Goal: Task Accomplishment & Management: Complete application form

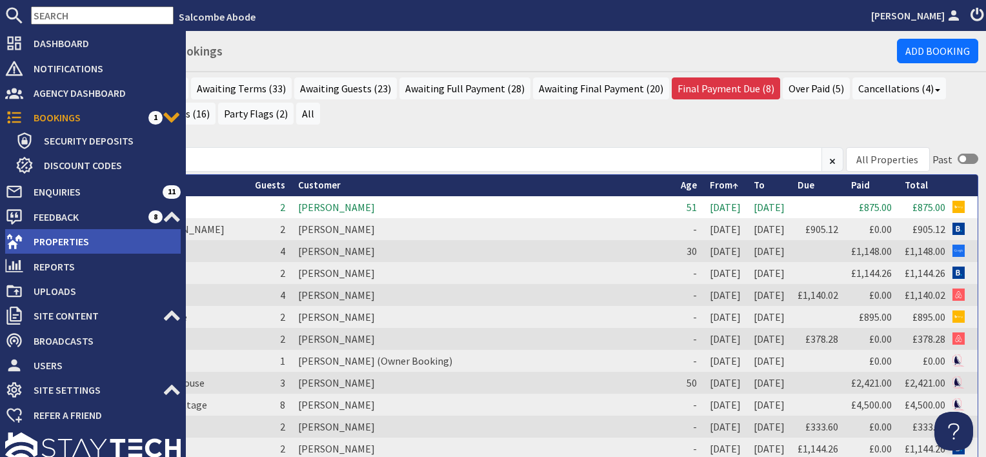
click at [27, 236] on span "Properties" at bounding box center [102, 241] width 158 height 21
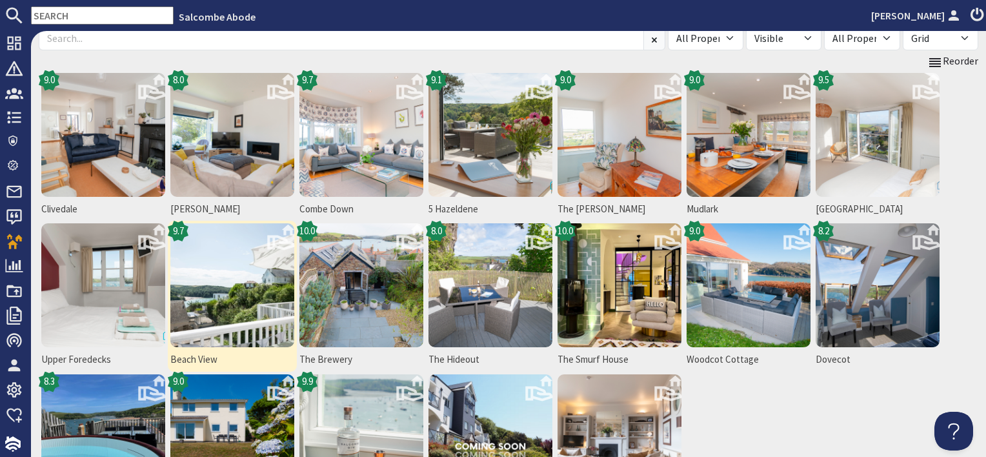
scroll to position [129, 0]
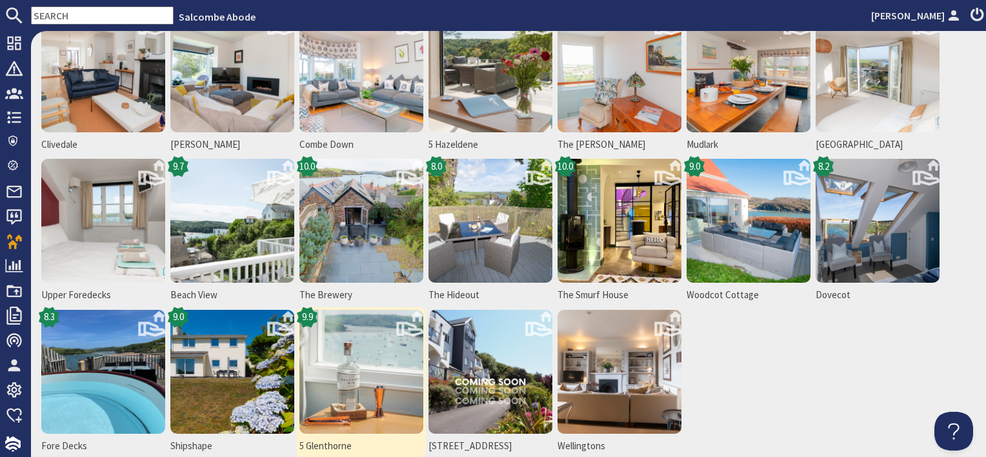
click at [367, 358] on img at bounding box center [362, 372] width 124 height 124
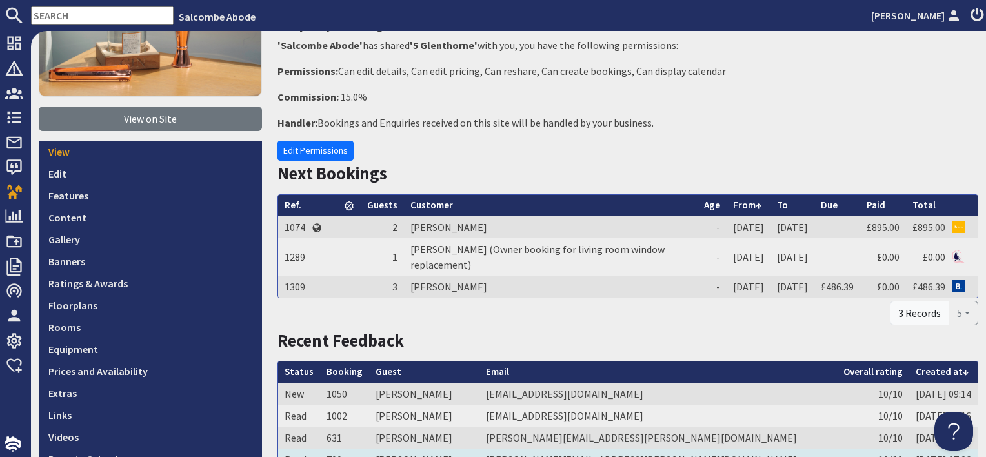
scroll to position [323, 0]
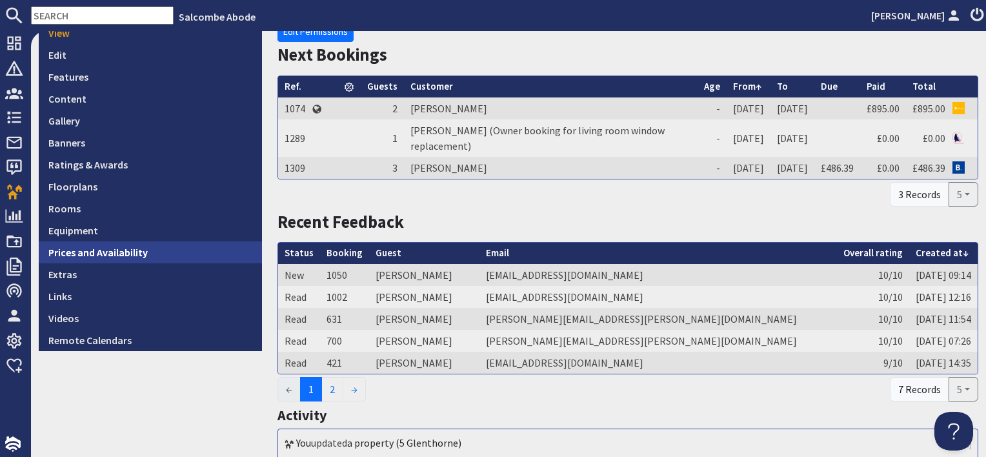
click at [137, 250] on link "Prices and Availability" at bounding box center [150, 252] width 223 height 22
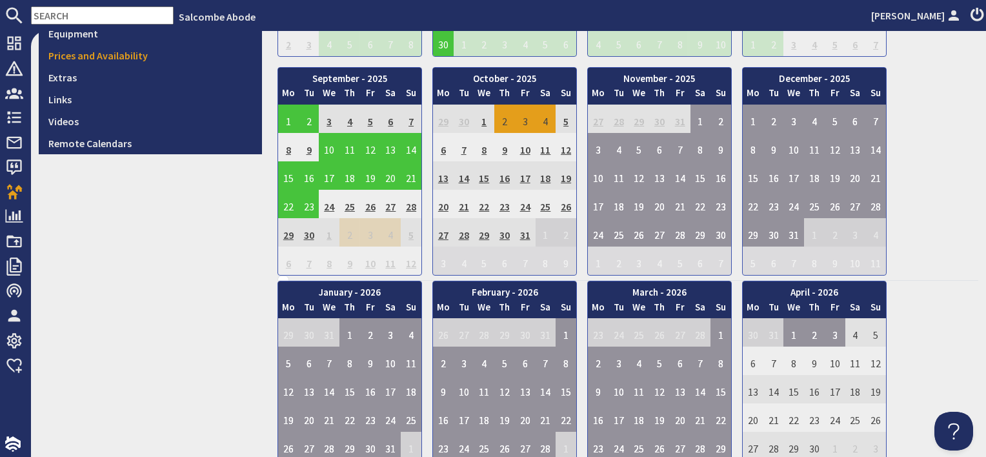
scroll to position [452, 0]
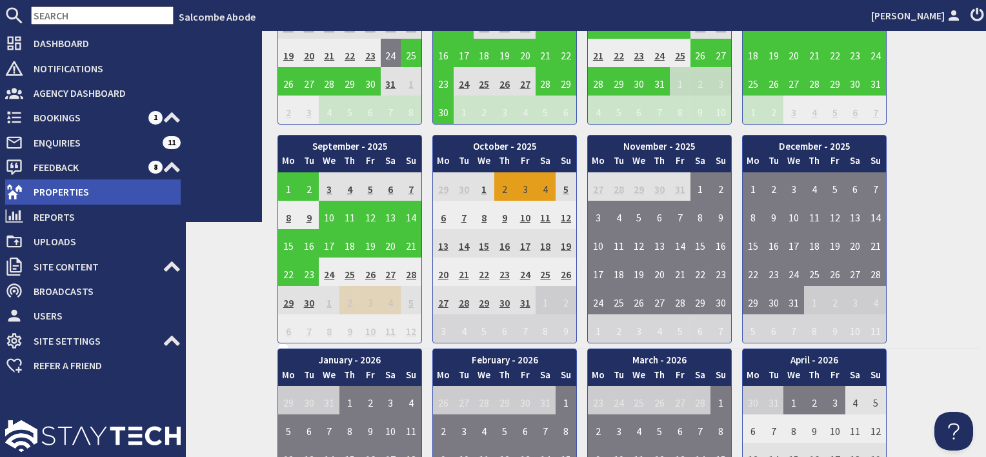
click at [41, 188] on span "Properties" at bounding box center [102, 191] width 158 height 21
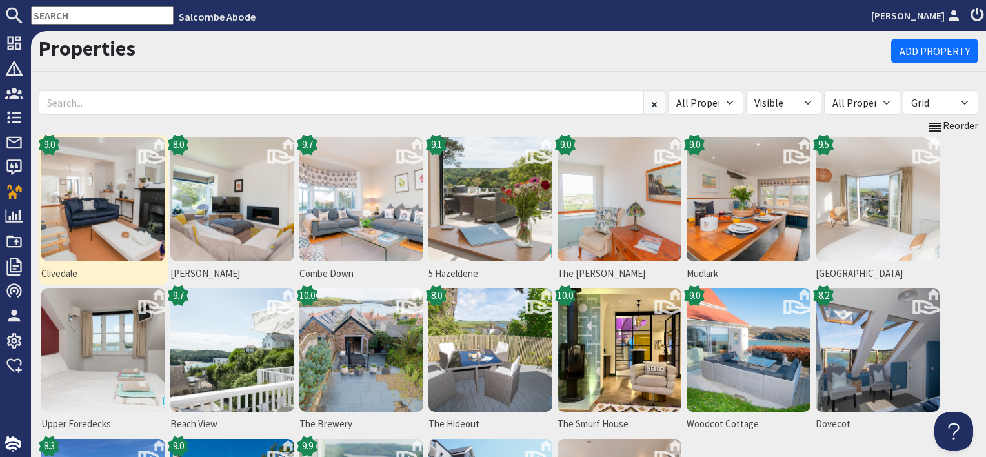
click at [108, 247] on img at bounding box center [103, 199] width 124 height 124
click at [101, 245] on img at bounding box center [103, 199] width 124 height 124
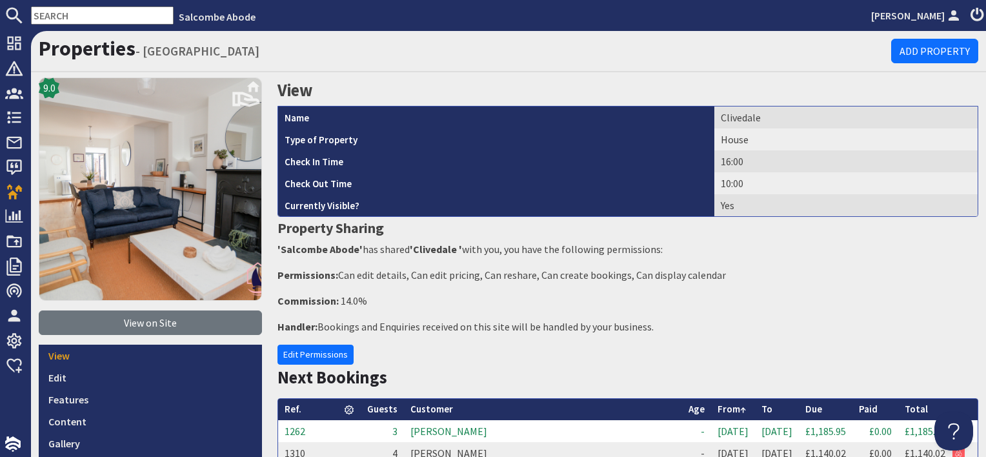
scroll to position [129, 0]
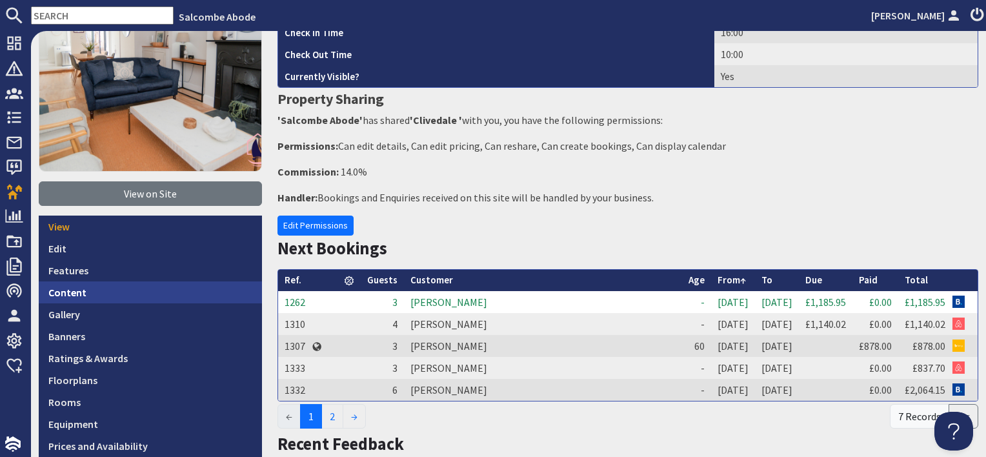
click at [87, 289] on link "Content" at bounding box center [150, 292] width 223 height 22
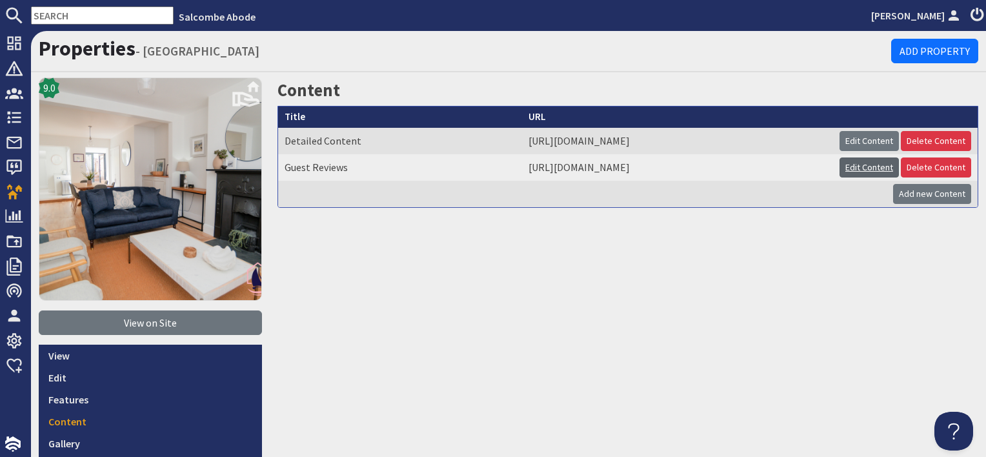
click at [865, 172] on link "Edit Content" at bounding box center [869, 168] width 59 height 20
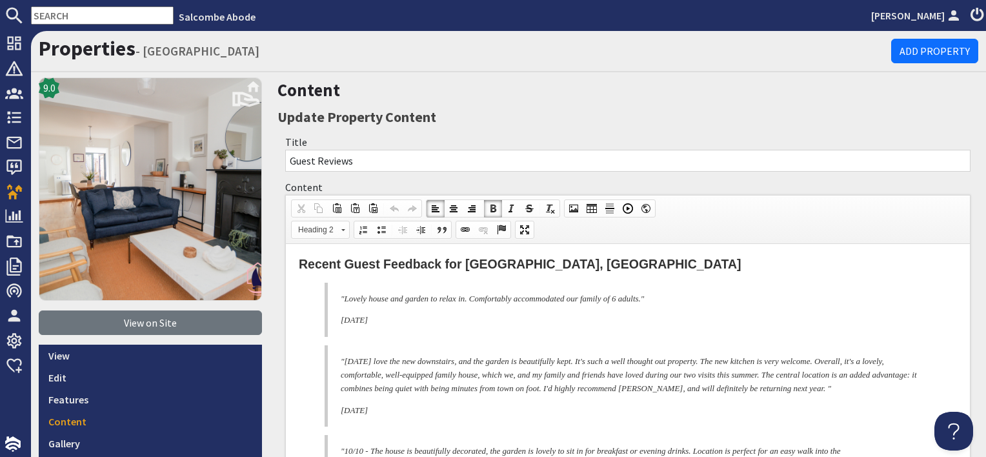
drag, startPoint x: 349, startPoint y: 276, endPoint x: 427, endPoint y: 420, distance: 164.1
click at [421, 427] on span "Copy" at bounding box center [436, 423] width 68 height 16
click at [630, 268] on h2 "Recent Guest Feedback for [GEOGRAPHIC_DATA], [GEOGRAPHIC_DATA]" at bounding box center [628, 264] width 658 height 15
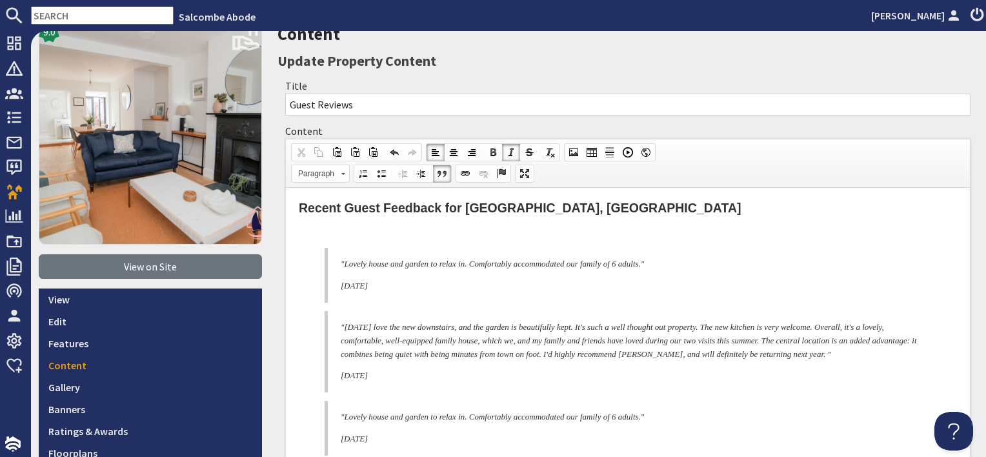
scroll to position [129, 0]
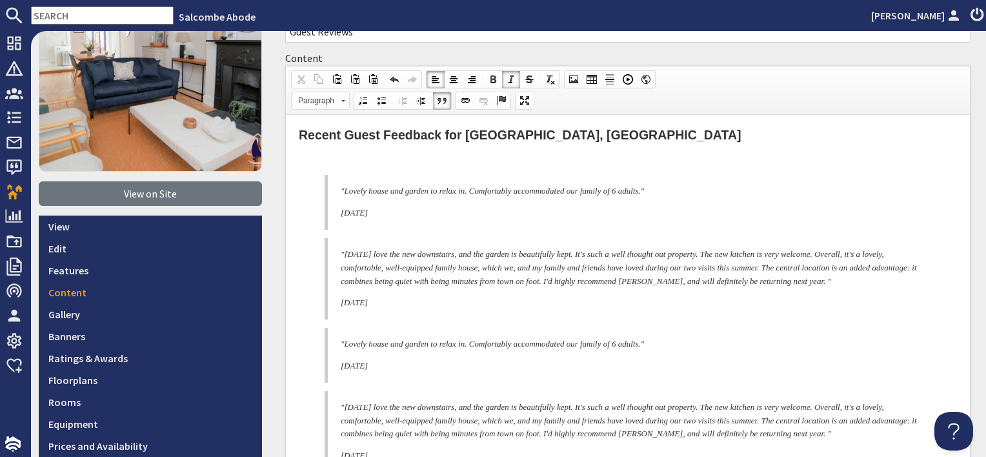
drag, startPoint x: 354, startPoint y: 301, endPoint x: 333, endPoint y: 256, distance: 49.1
click at [333, 256] on blockquote ""[DATE] love the new downstairs, and the garden is beautifully kept. It's such …" at bounding box center [628, 278] width 607 height 81
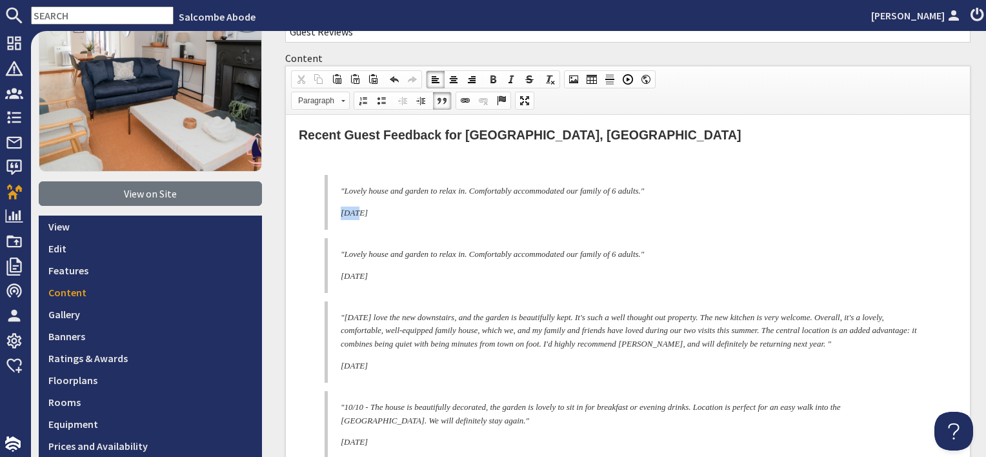
drag, startPoint x: 357, startPoint y: 212, endPoint x: 339, endPoint y: 216, distance: 18.4
click at [339, 216] on blockquote ""Lovely house and garden to relax in. Comfortably accommodated our family of 6 …" at bounding box center [628, 202] width 607 height 55
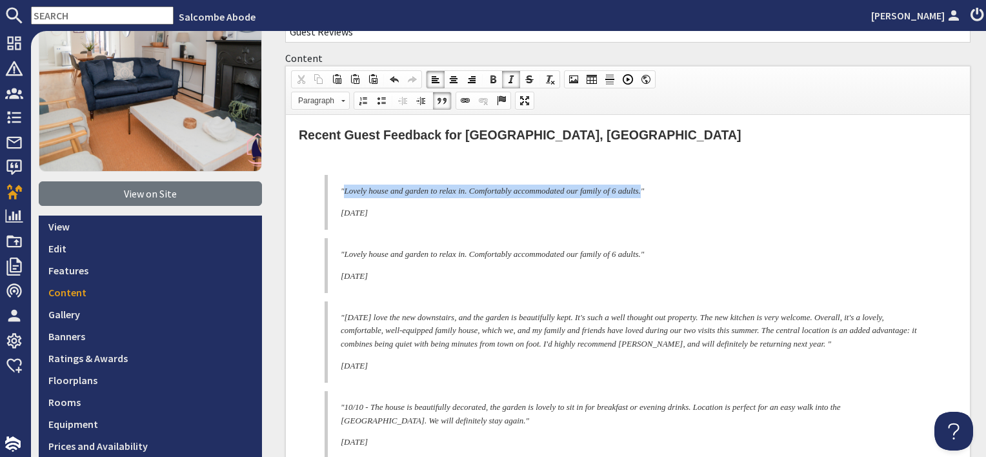
drag, startPoint x: 345, startPoint y: 191, endPoint x: 677, endPoint y: 183, distance: 331.9
click at [677, 183] on blockquote ""Lovely house and garden to relax in. Comfortably accommodated our family of 6 …" at bounding box center [628, 202] width 607 height 55
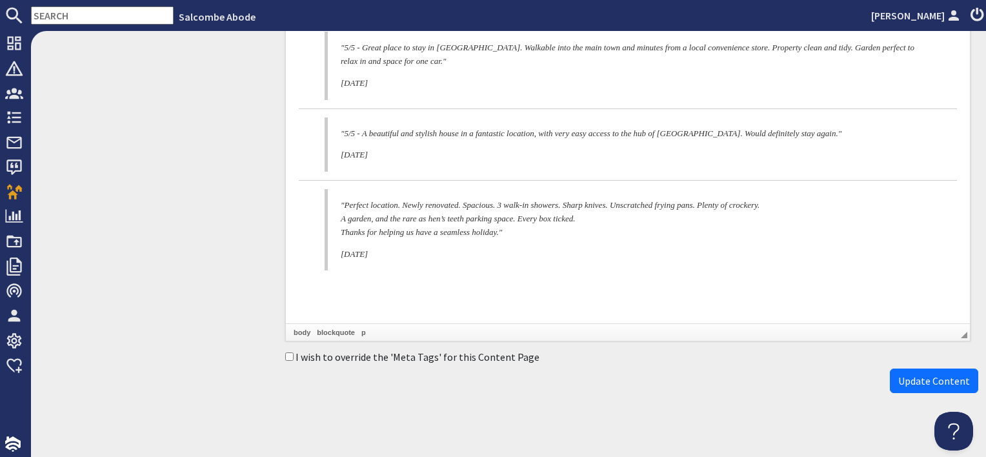
scroll to position [1711, 0]
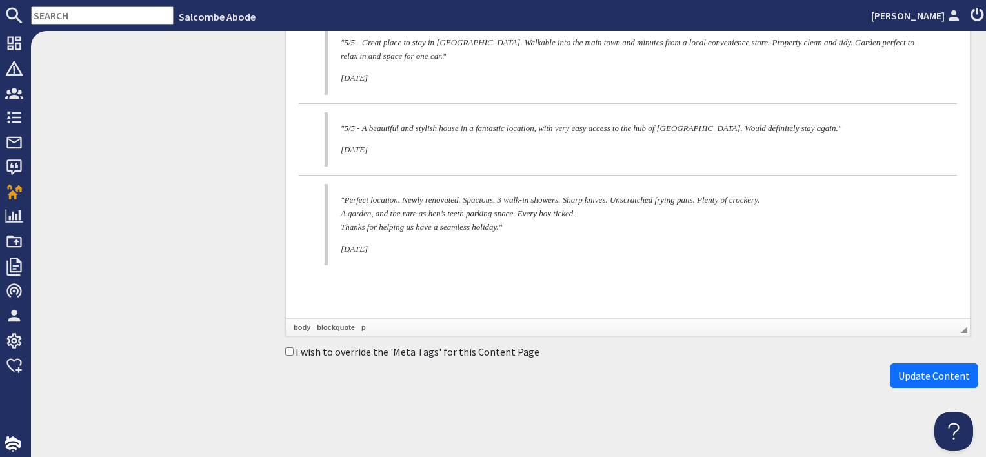
click at [942, 373] on span "Update Content" at bounding box center [935, 375] width 72 height 13
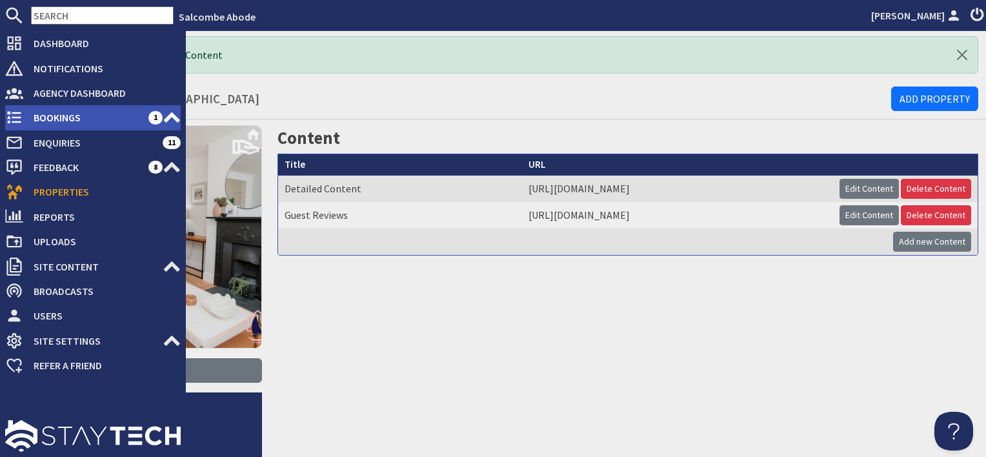
click at [52, 108] on span "Bookings" at bounding box center [85, 117] width 125 height 21
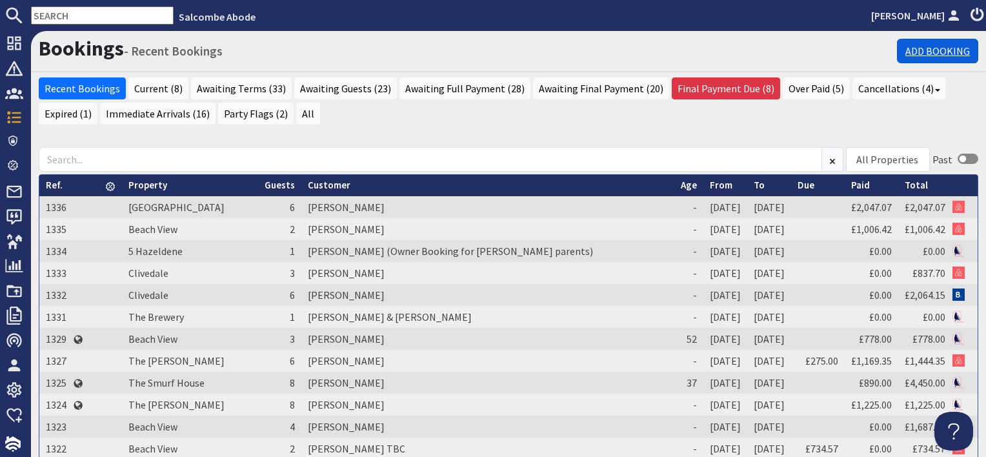
click at [933, 52] on link "Add Booking" at bounding box center [937, 51] width 81 height 25
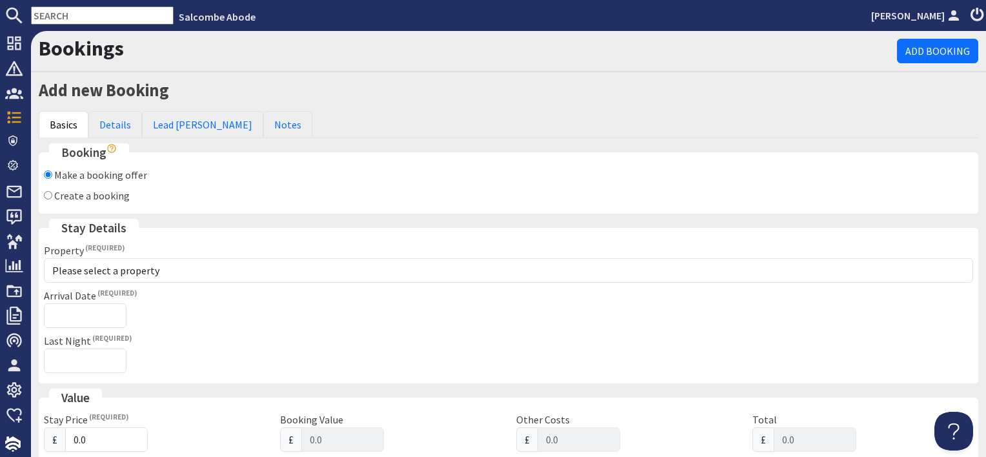
click at [122, 197] on label "Create a booking" at bounding box center [92, 195] width 76 height 13
click at [52, 197] on input "Create a booking" at bounding box center [48, 195] width 8 height 8
radio input "true"
checkbox input "false"
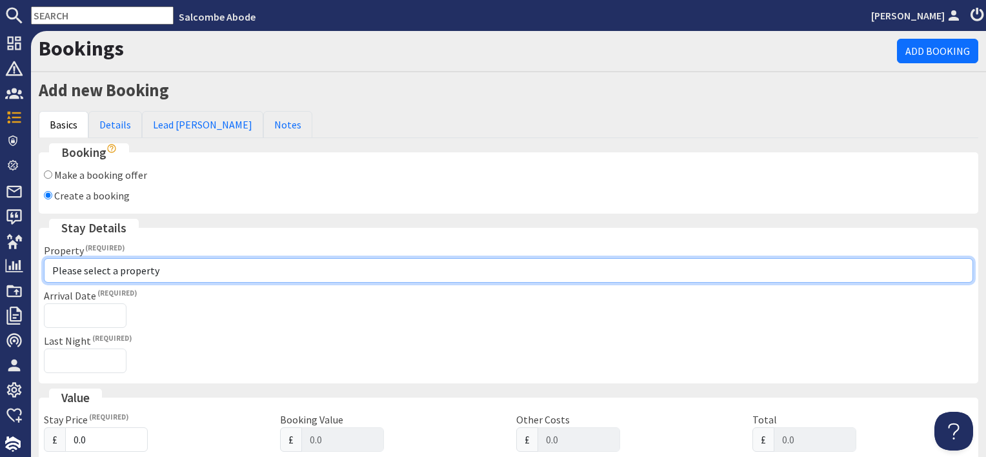
click at [103, 265] on select "Please select a property [GEOGRAPHIC_DATA] [GEOGRAPHIC_DATA] [GEOGRAPHIC_DATA] …" at bounding box center [509, 270] width 930 height 25
select select "1082"
click at [44, 258] on select "Please select a property [GEOGRAPHIC_DATA] [GEOGRAPHIC_DATA] [GEOGRAPHIC_DATA] …" at bounding box center [509, 270] width 930 height 25
checkbox input "true"
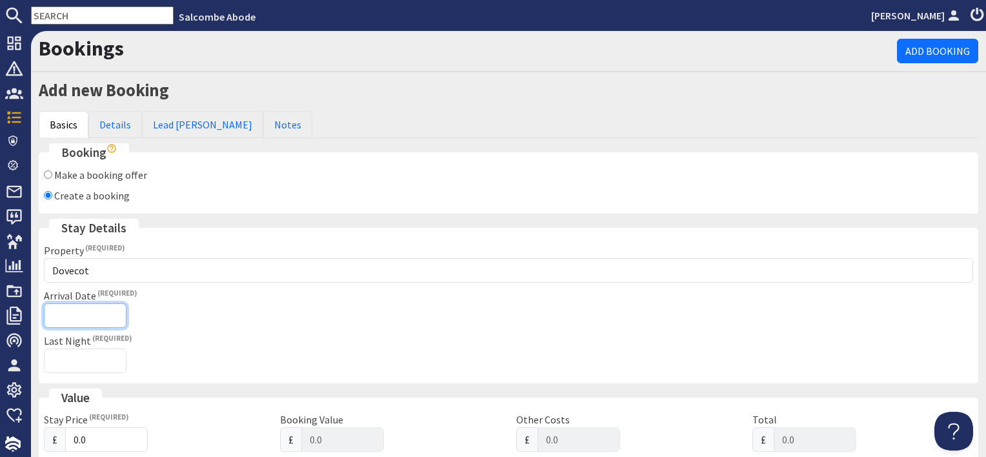
click at [76, 312] on input "Arrival Date" at bounding box center [85, 315] width 83 height 25
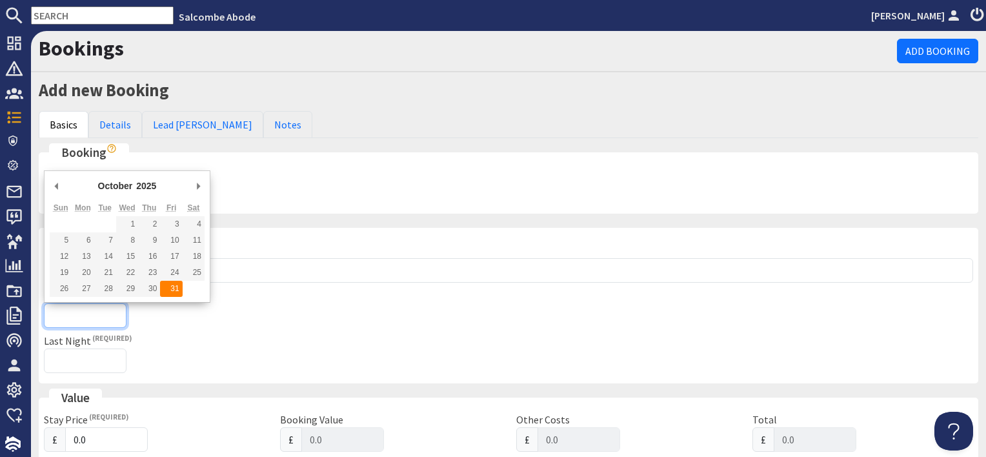
type input "[DATE]"
type input "[DATE]T23:59:59"
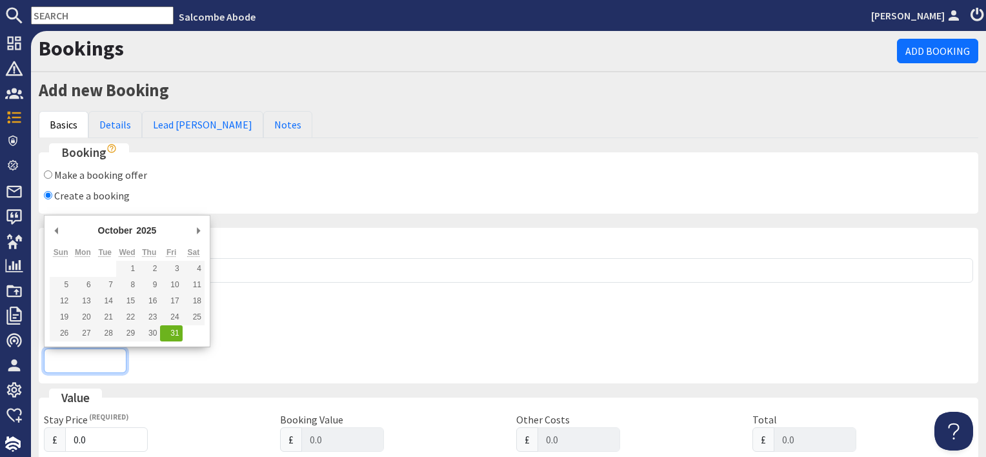
click at [101, 349] on input "Last Night" at bounding box center [85, 361] width 83 height 25
type input "[DATE]"
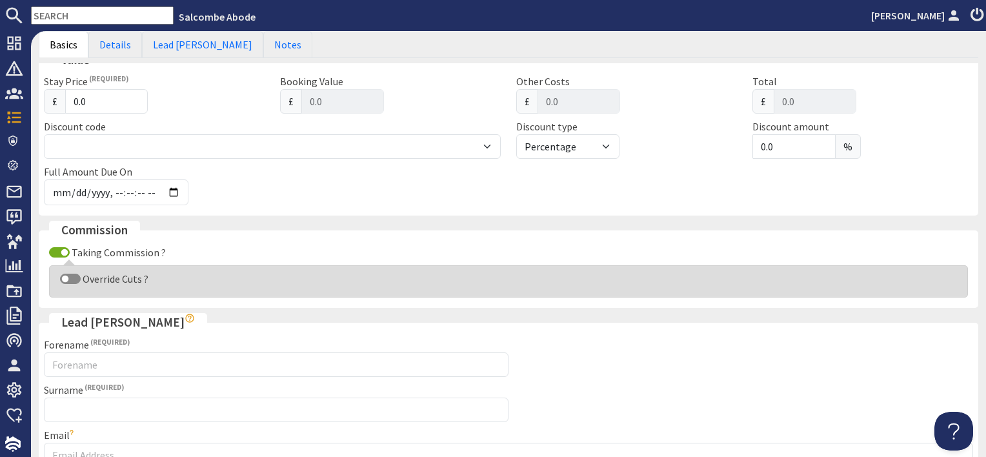
scroll to position [387, 0]
click at [52, 249] on input "Taking Commission ?" at bounding box center [59, 251] width 21 height 10
checkbox input "false"
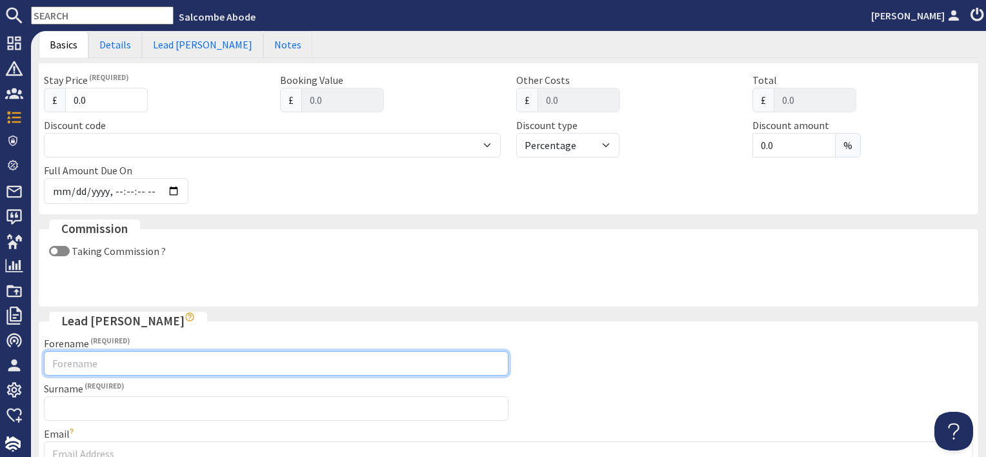
click at [76, 359] on input "Forename" at bounding box center [276, 363] width 465 height 25
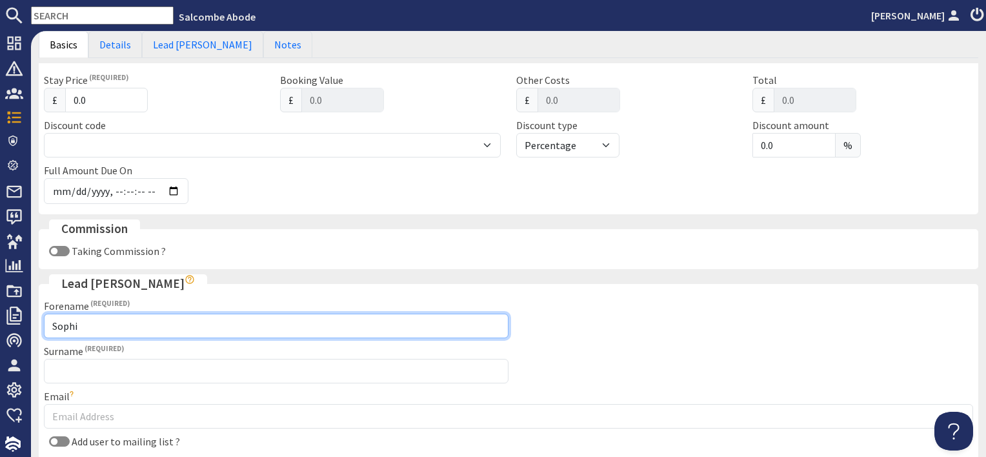
type input "[PERSON_NAME]"
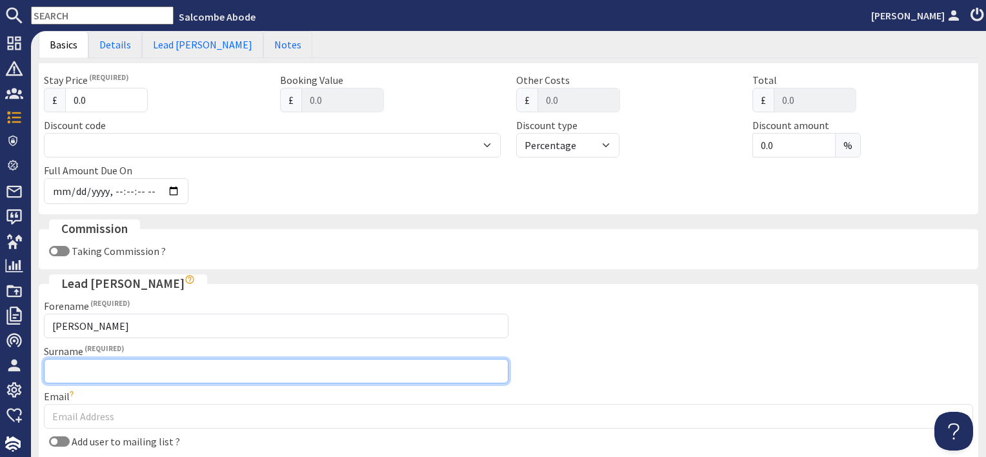
type input "[PERSON_NAME] (Owners' booking)"
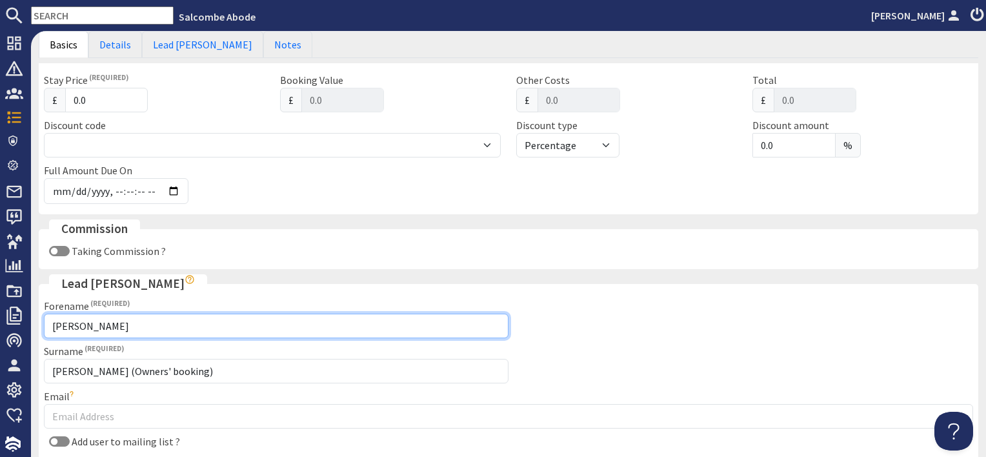
scroll to position [516, 0]
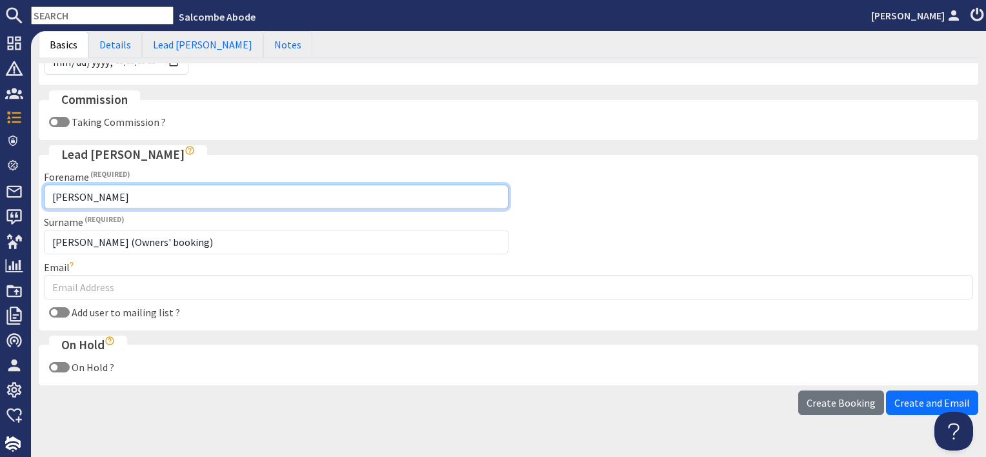
type input "[PERSON_NAME]"
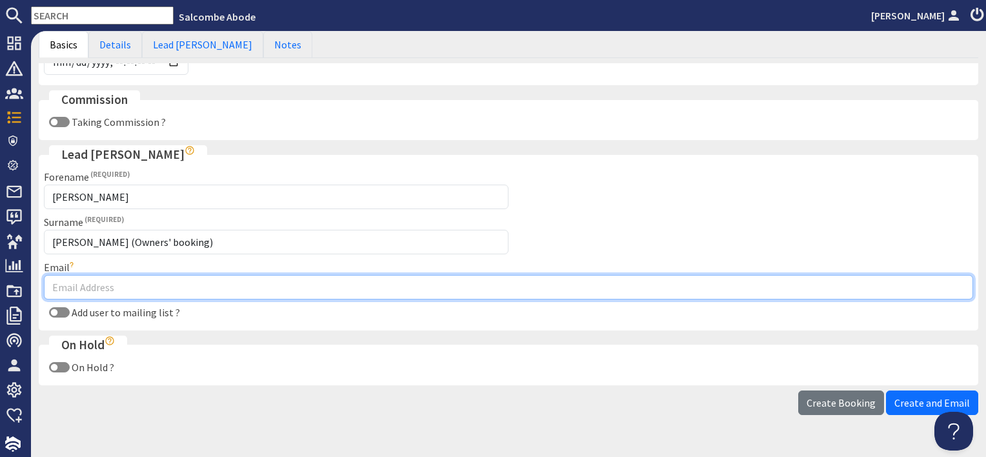
click at [145, 287] on input "Email" at bounding box center [509, 287] width 930 height 25
type input "[EMAIL_ADDRESS][DOMAIN_NAME]"
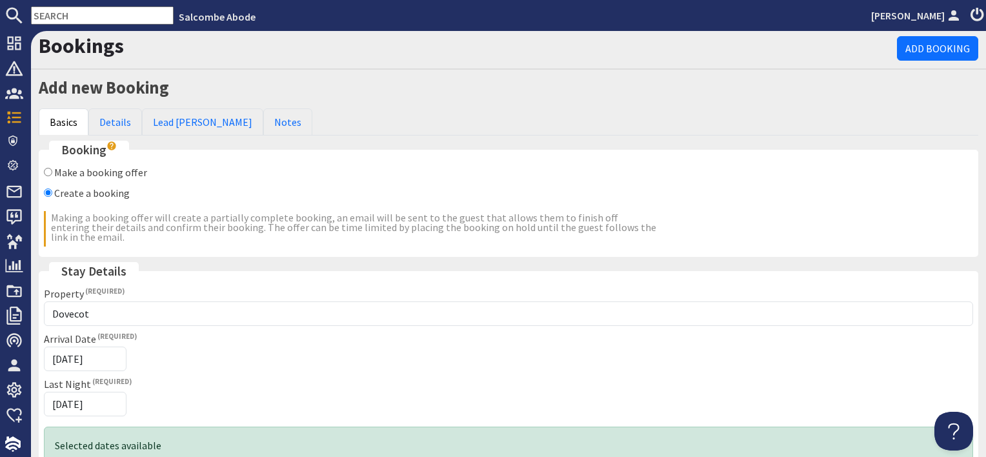
scroll to position [0, 0]
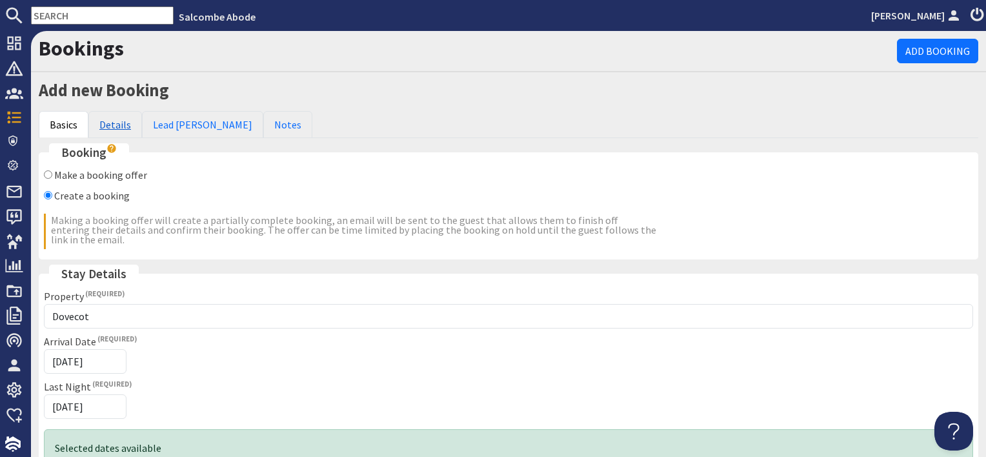
click at [110, 119] on link "Details" at bounding box center [115, 124] width 54 height 27
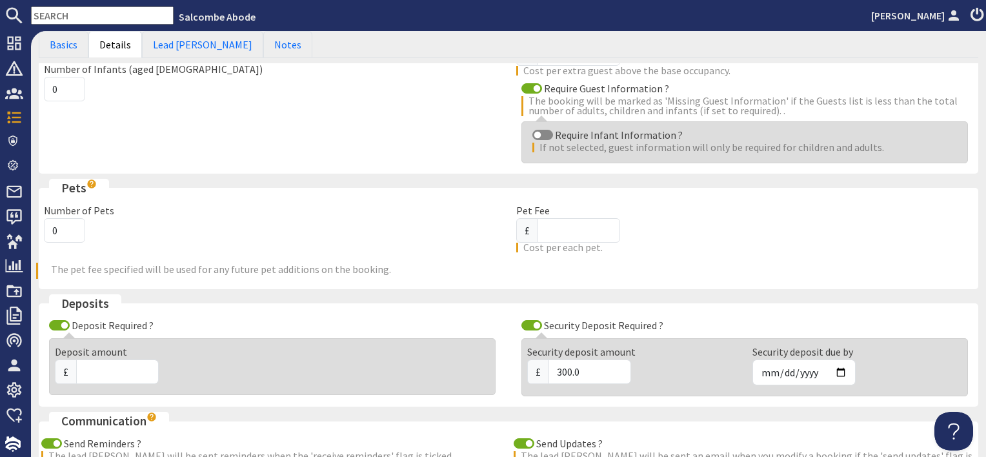
scroll to position [323, 0]
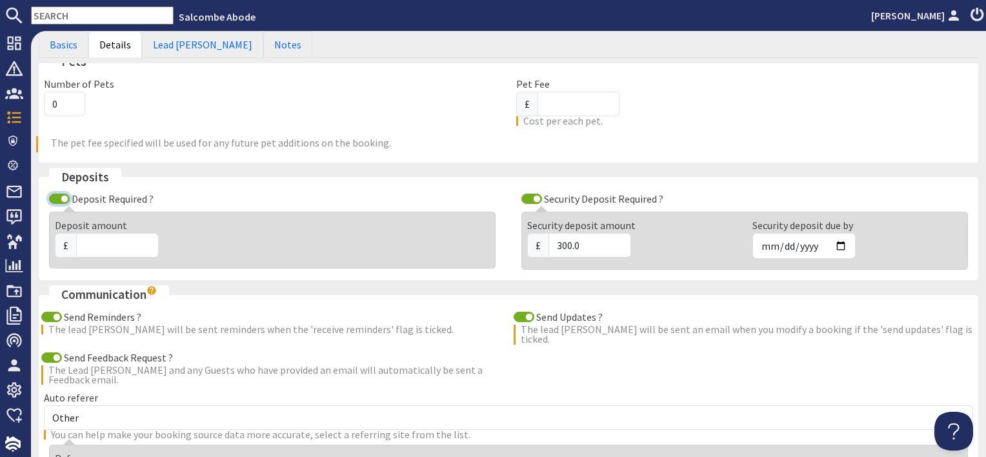
click at [59, 199] on input "Deposit Required ?" at bounding box center [59, 199] width 21 height 10
checkbox input "false"
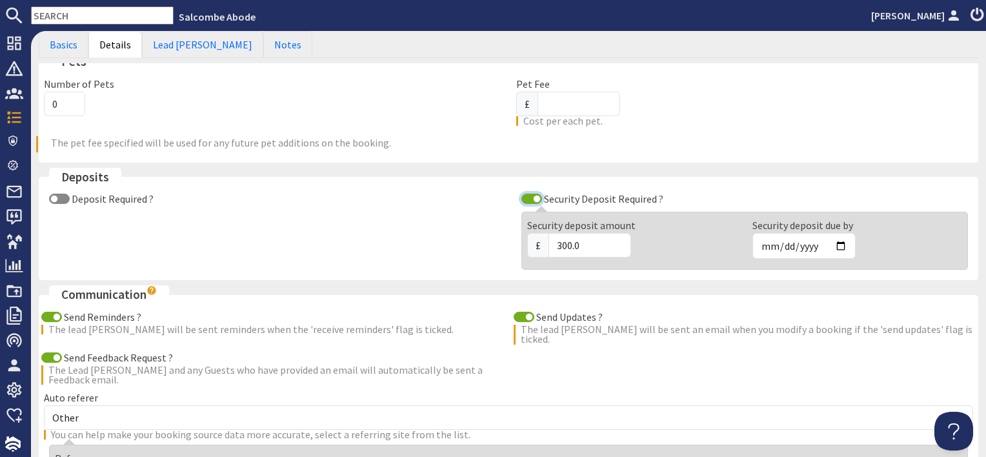
click at [526, 196] on input "Security Deposit Required ?" at bounding box center [532, 199] width 21 height 10
checkbox input "false"
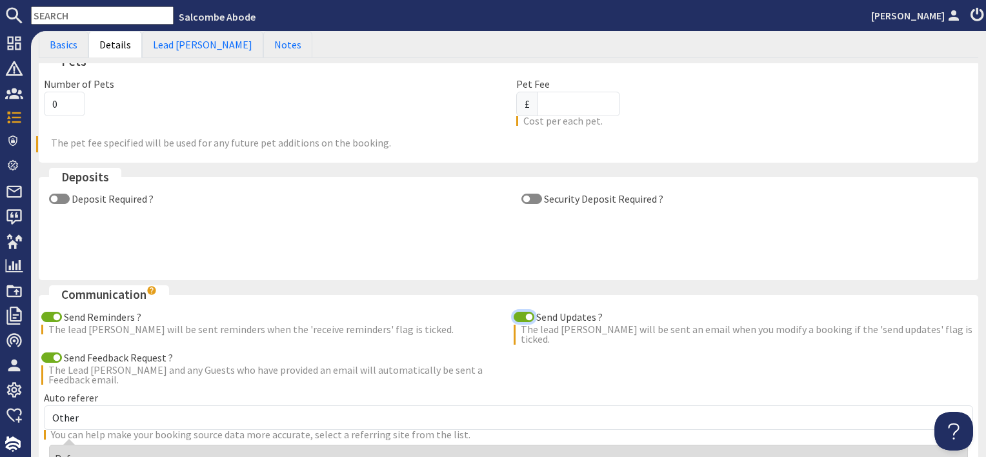
click at [520, 312] on input "Send Updates ?" at bounding box center [524, 317] width 21 height 10
checkbox input "false"
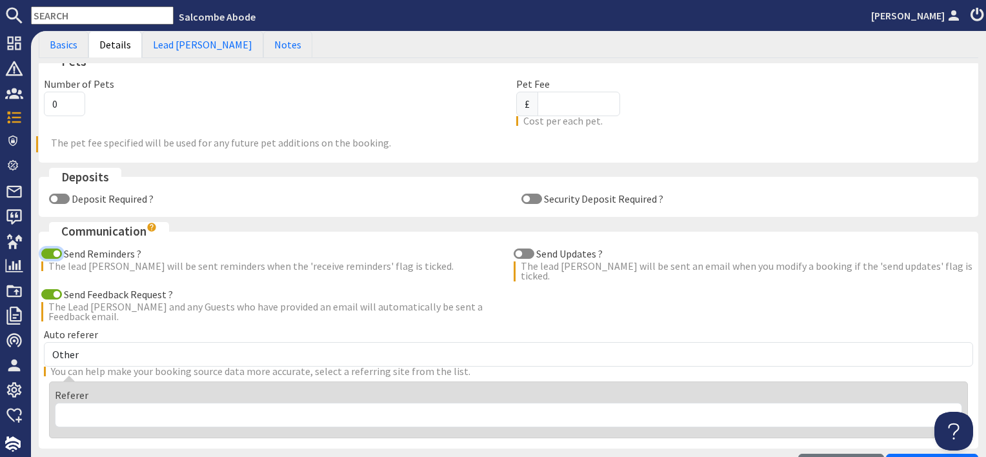
click at [50, 250] on input "Send Reminders ?" at bounding box center [51, 254] width 21 height 10
checkbox input "false"
click at [52, 289] on input "Send Feedback Request ?" at bounding box center [51, 294] width 21 height 10
checkbox input "false"
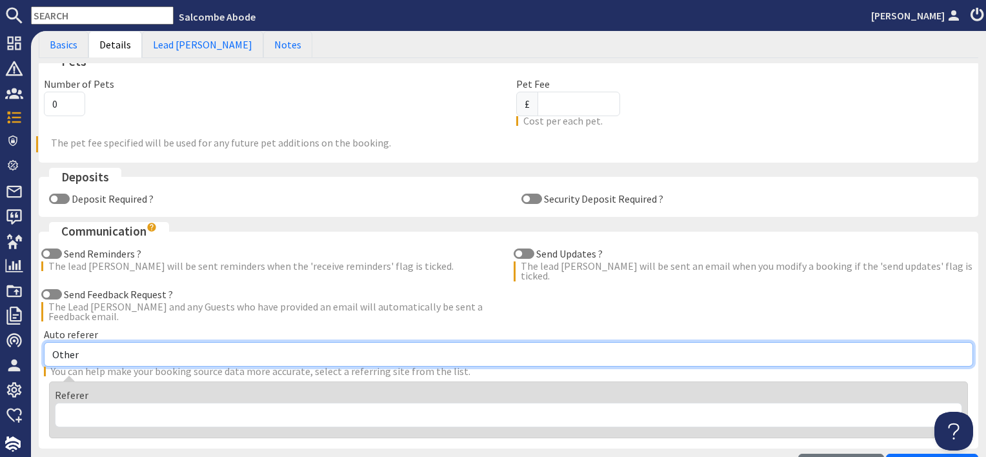
click at [107, 343] on select "Other Aber Cottage and Retreat Abritel Airbnb [PERSON_NAME] House A Moment Of S…" at bounding box center [509, 354] width 930 height 25
click at [44, 342] on select "Other Aber Cottage and Retreat Abritel Airbnb [PERSON_NAME] House A Moment Of S…" at bounding box center [509, 354] width 930 height 25
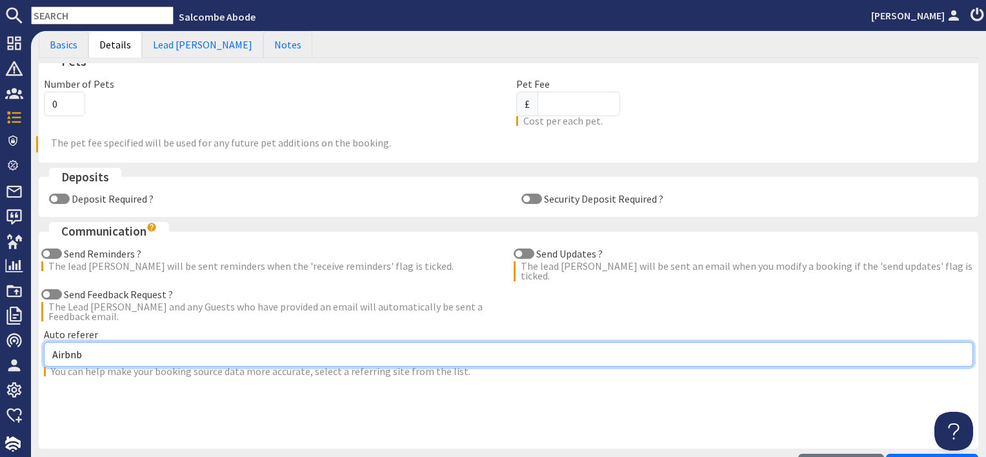
click at [96, 347] on select "Other Aber Cottage and Retreat Abritel Airbnb [PERSON_NAME] House A Moment Of S…" at bounding box center [509, 354] width 930 height 25
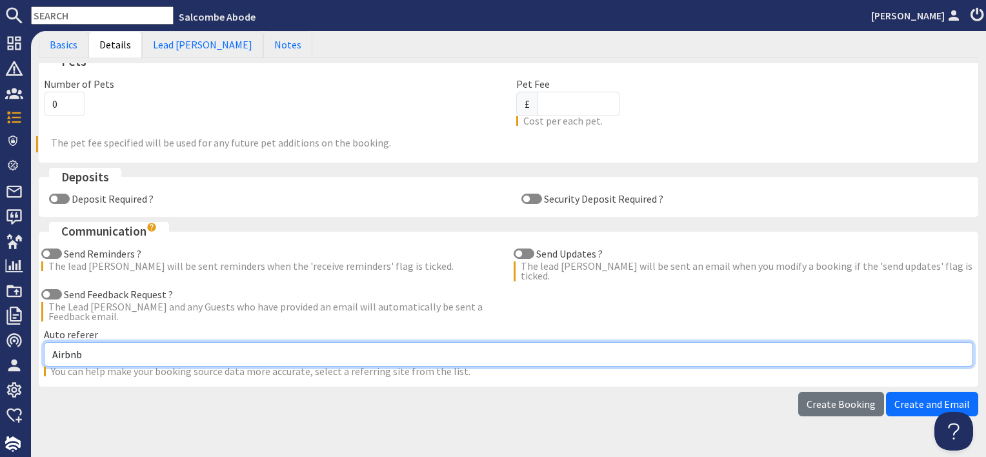
select select "331"
click at [44, 342] on select "Other Aber Cottage and Retreat Abritel Airbnb [PERSON_NAME] House A Moment Of S…" at bounding box center [509, 354] width 930 height 25
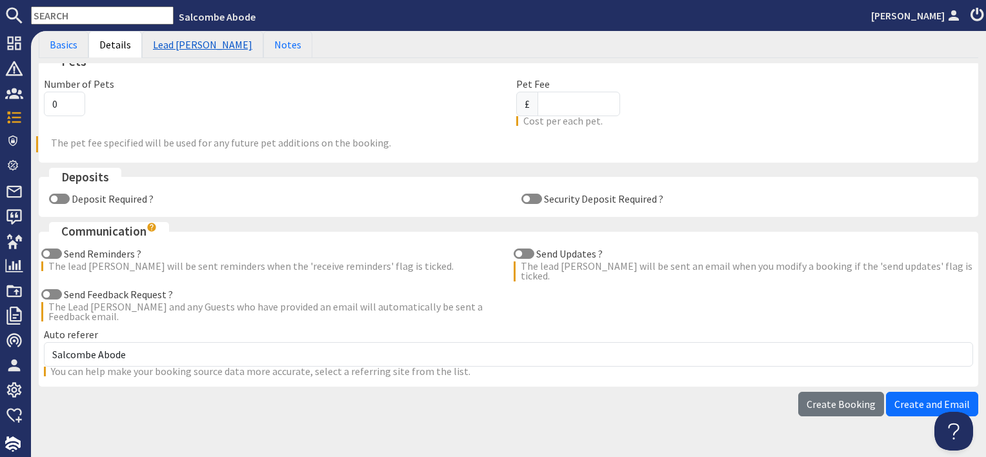
click at [178, 41] on link "Lead [PERSON_NAME]" at bounding box center [202, 44] width 121 height 27
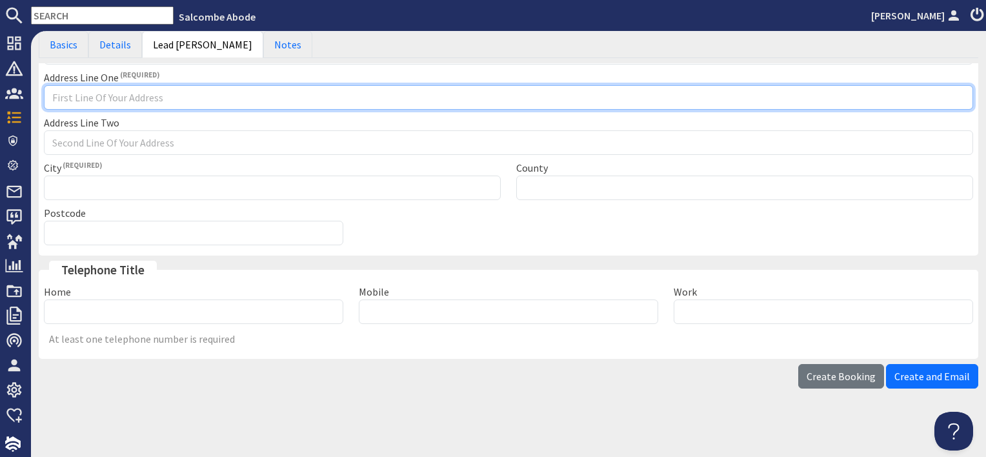
click at [90, 92] on input "Address Line One" at bounding box center [509, 97] width 930 height 25
type input "Channel booking"
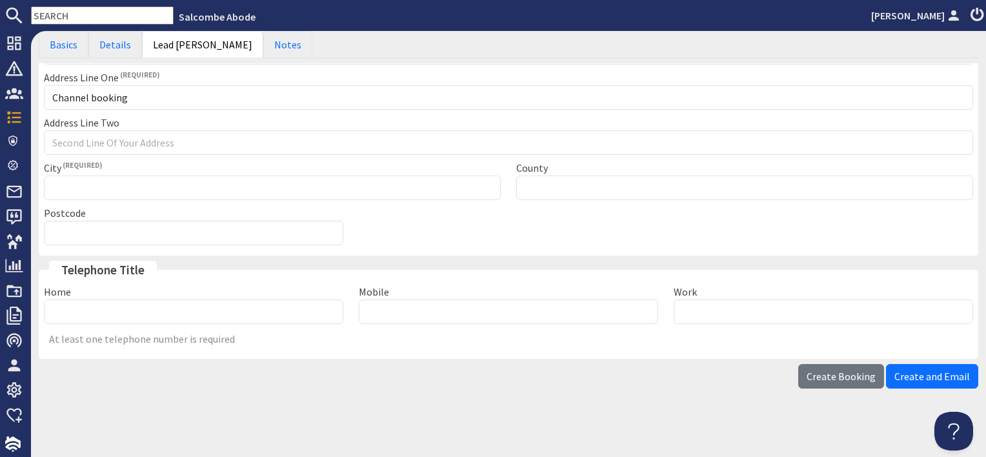
type input "c"
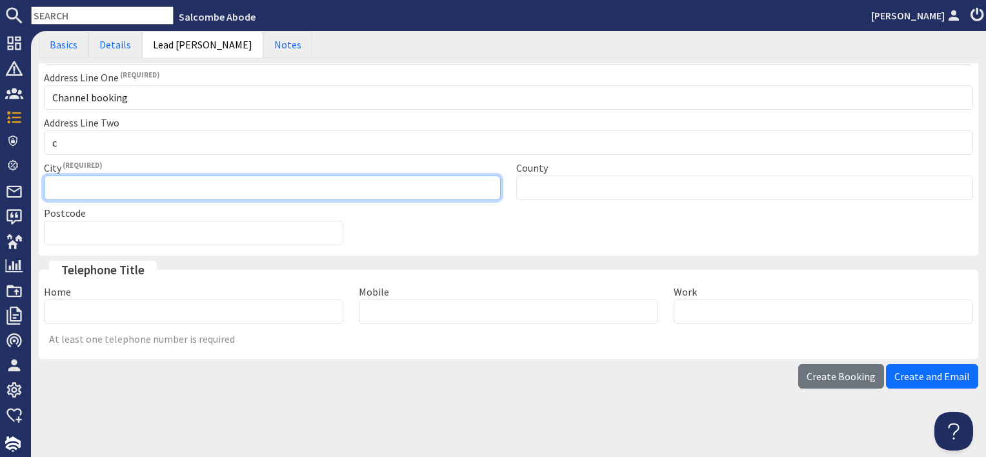
type input "Channel booking"
type input "Please select"
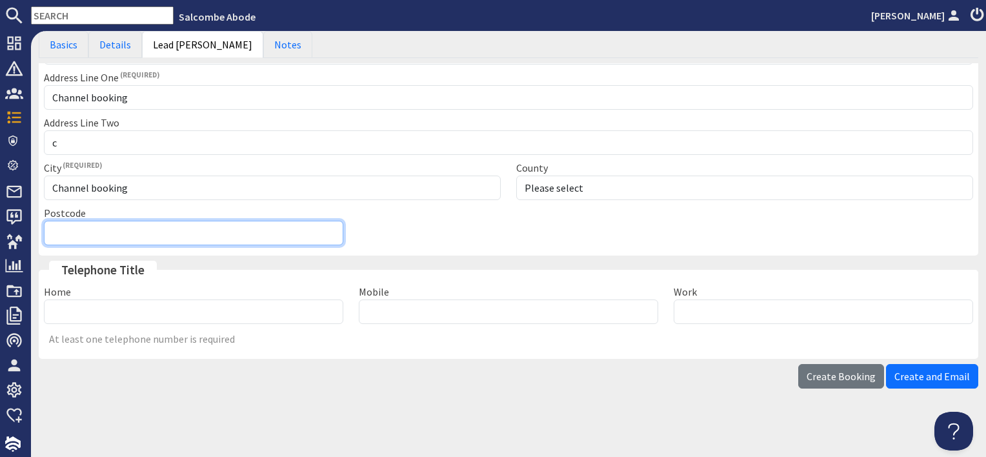
type input "Channel booking"
type input "01548800880"
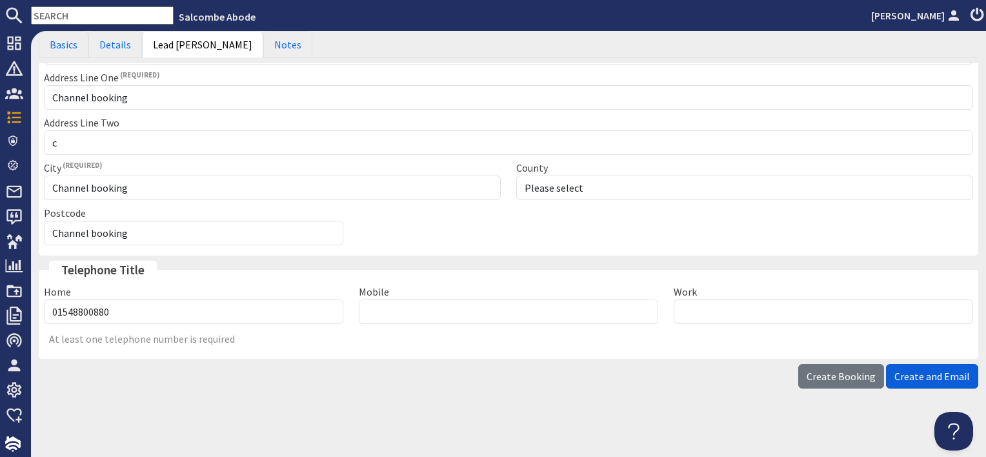
click at [926, 375] on span "Create and Email" at bounding box center [933, 376] width 76 height 13
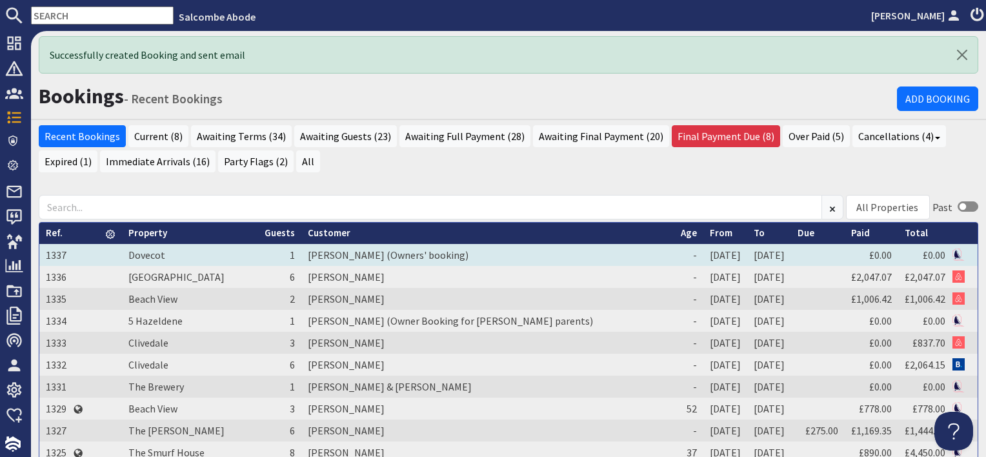
click at [316, 253] on td "[PERSON_NAME] (Owners' booking)" at bounding box center [487, 255] width 373 height 22
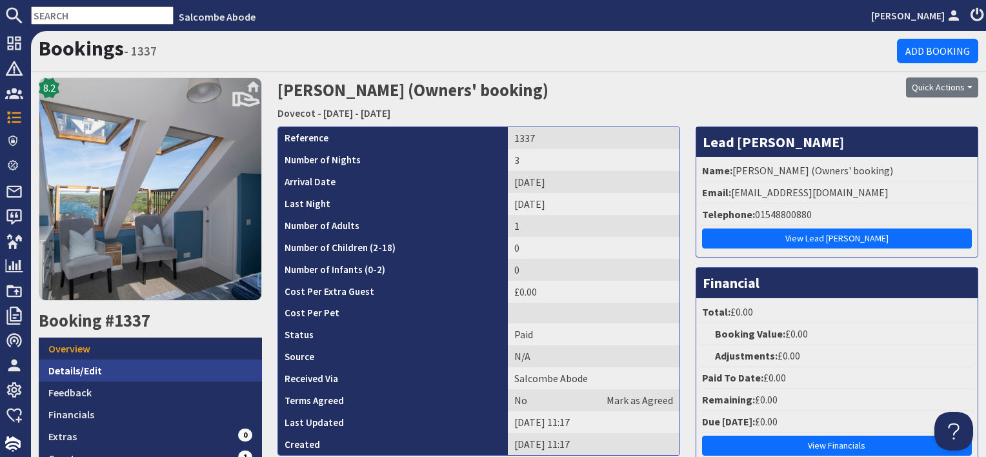
click at [105, 363] on link "Details/Edit" at bounding box center [150, 371] width 223 height 22
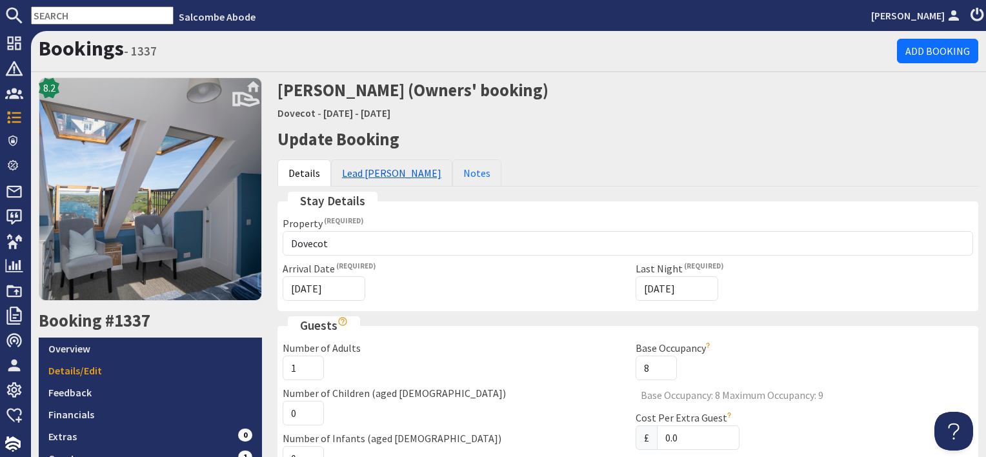
click at [372, 173] on link "Lead [PERSON_NAME]" at bounding box center [391, 172] width 121 height 27
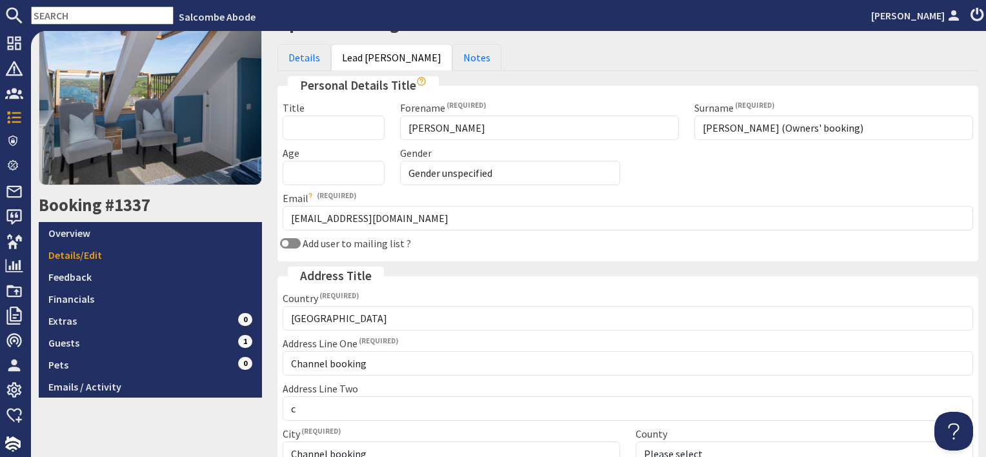
scroll to position [258, 0]
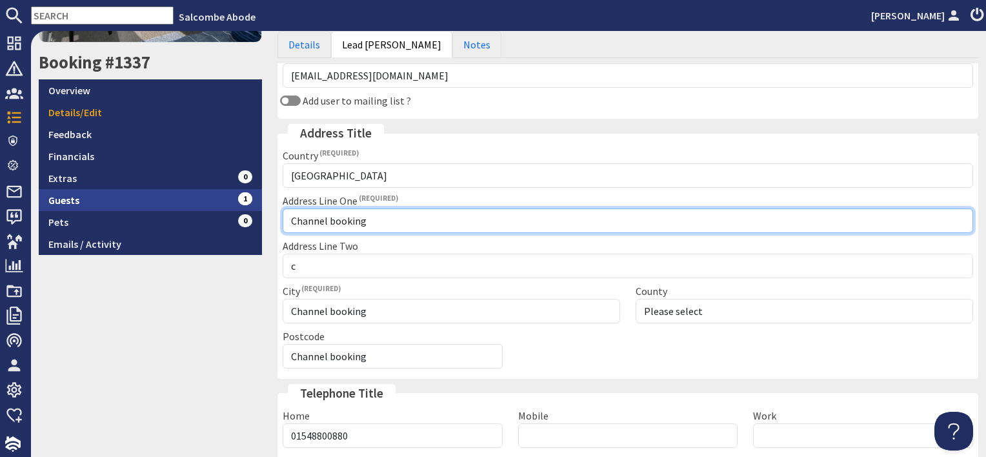
drag, startPoint x: 374, startPoint y: 216, endPoint x: 206, endPoint y: 206, distance: 168.8
click at [206, 206] on div "Bookings - 1337 Add Booking 8.2 Booking #1337 Overview Details/Edit Feedback Fi…" at bounding box center [508, 146] width 955 height 746
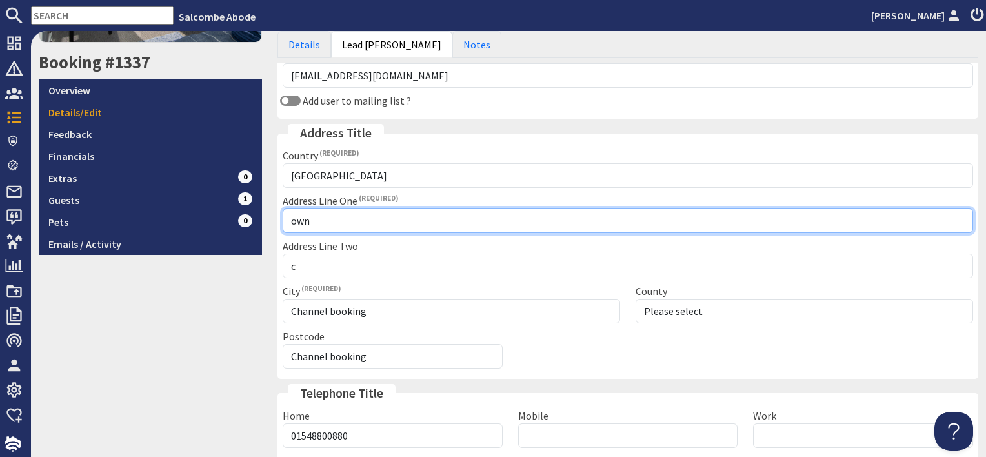
type input "Owner booking"
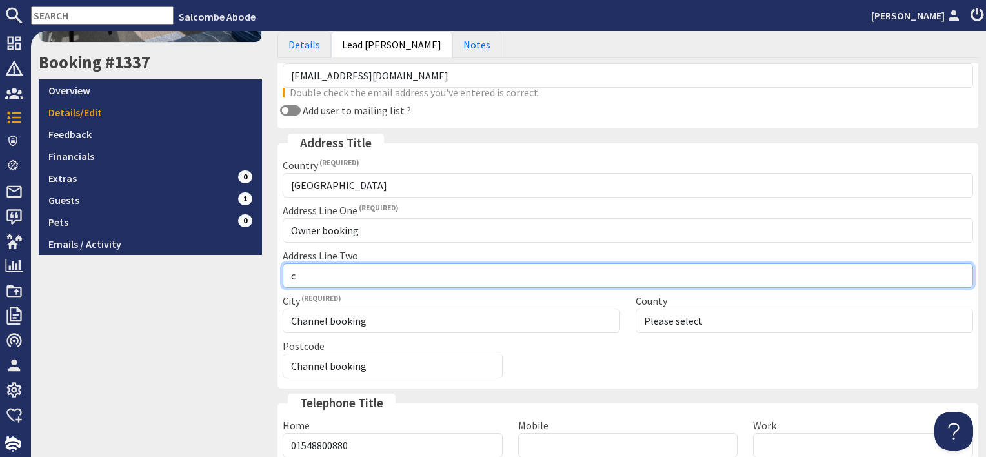
drag, startPoint x: 300, startPoint y: 281, endPoint x: 248, endPoint y: 276, distance: 51.9
click at [250, 276] on div "Bookings - 1337 Add Booking 8.2 Booking #1337 Overview Details/Edit Feedback Fi…" at bounding box center [508, 151] width 955 height 756
type input "p"
type input "Owner booking"
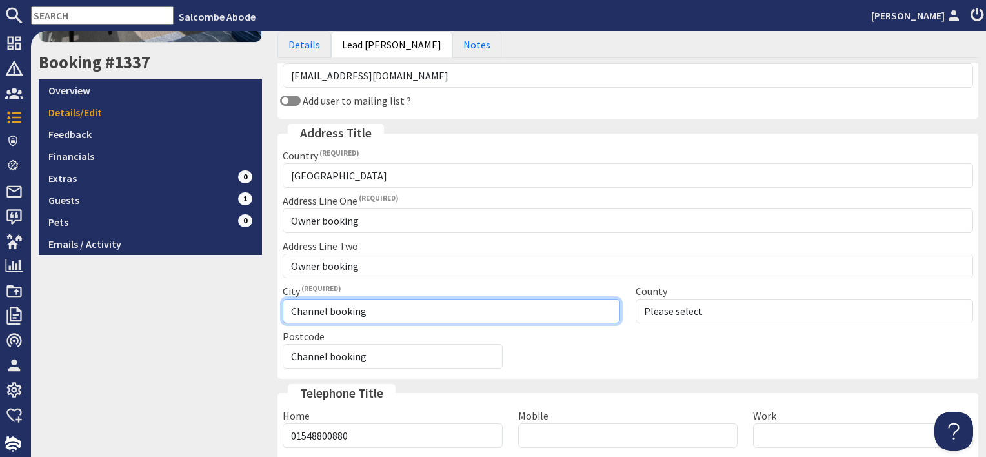
drag, startPoint x: 340, startPoint y: 311, endPoint x: 238, endPoint y: 307, distance: 102.7
click at [238, 307] on div "Bookings - 1337 Add Booking 8.2 Booking #1337 Overview Details/Edit Feedback Fi…" at bounding box center [508, 146] width 955 height 746
type input "o"
type input "Owner booking"
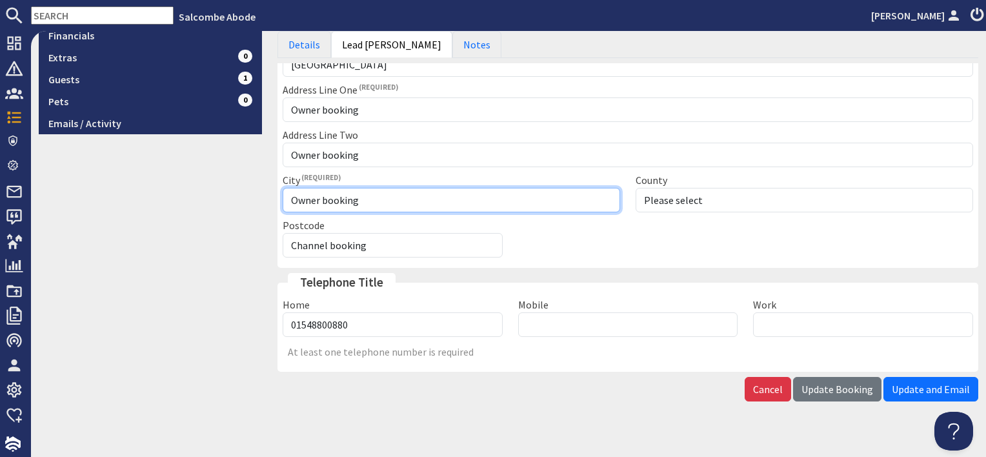
scroll to position [387, 0]
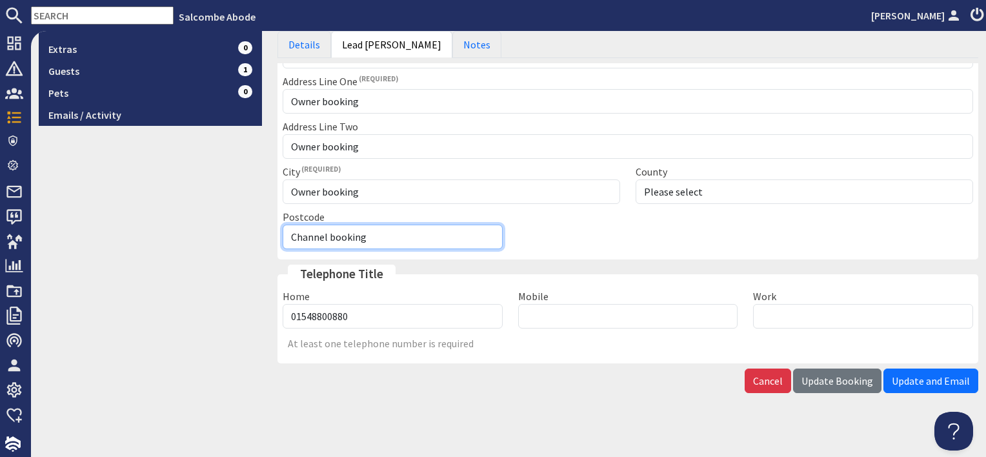
drag, startPoint x: 188, startPoint y: 222, endPoint x: 153, endPoint y: 219, distance: 35.0
click at [153, 219] on div "Bookings - 1337 Add Booking 8.2 Booking #1337 Overview Details/Edit Feedback Fi…" at bounding box center [508, 22] width 955 height 756
type input "Owner booking"
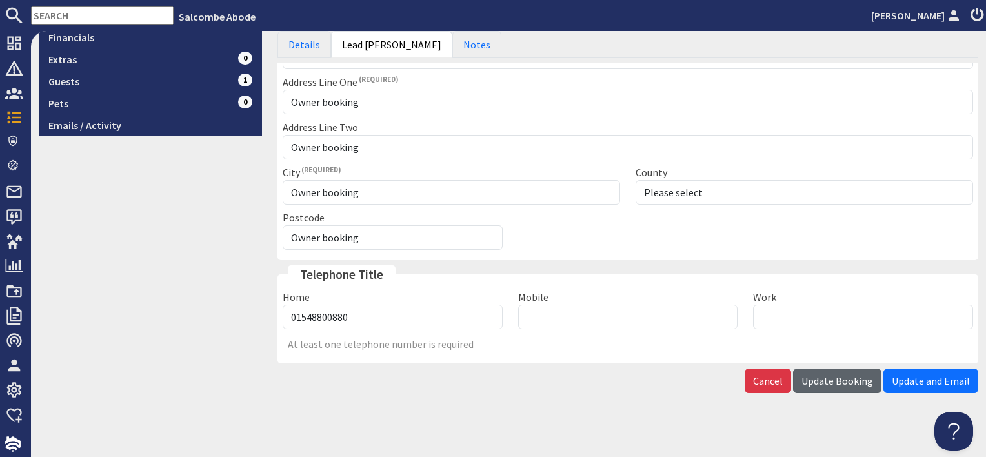
click at [832, 382] on span "Update Booking" at bounding box center [838, 380] width 72 height 13
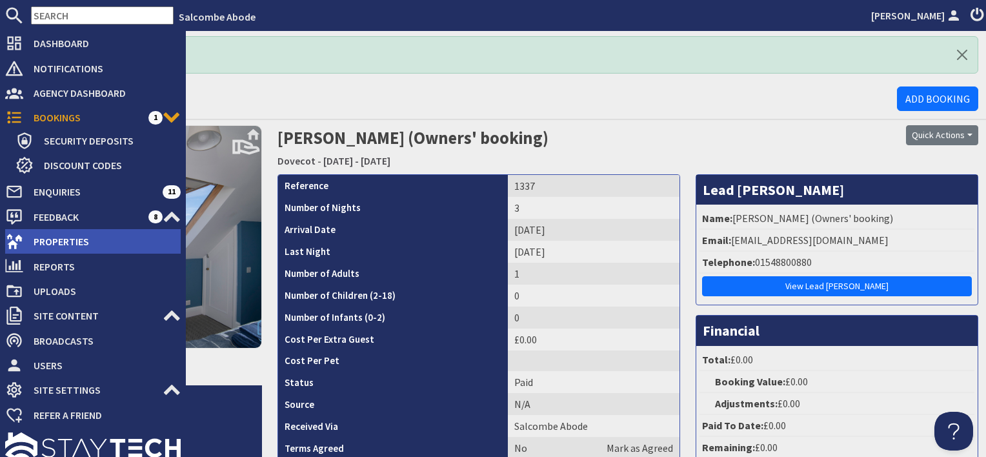
click at [49, 244] on span "Properties" at bounding box center [102, 241] width 158 height 21
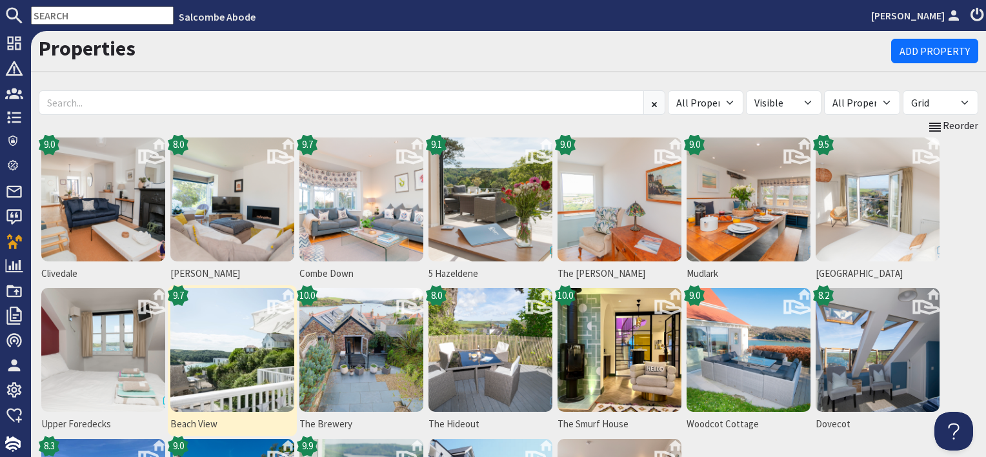
click at [226, 365] on img at bounding box center [232, 350] width 124 height 124
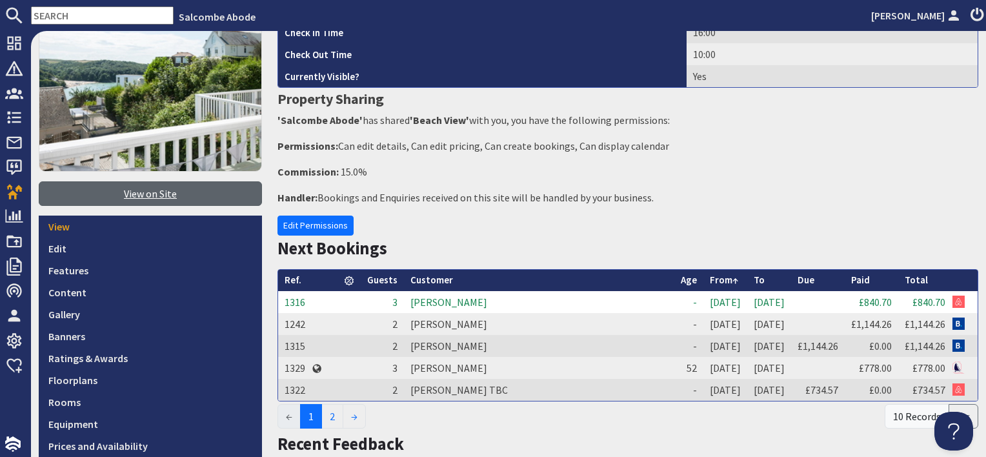
scroll to position [258, 0]
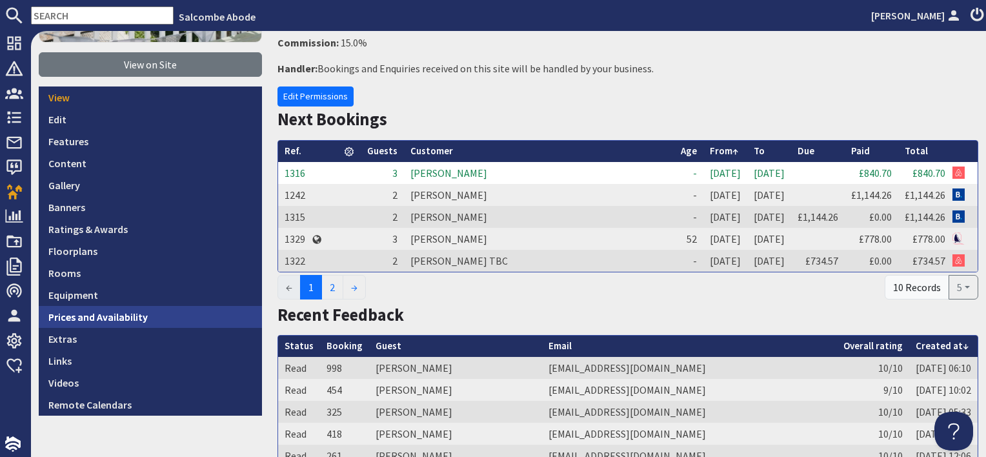
click at [134, 320] on link "Prices and Availability" at bounding box center [150, 317] width 223 height 22
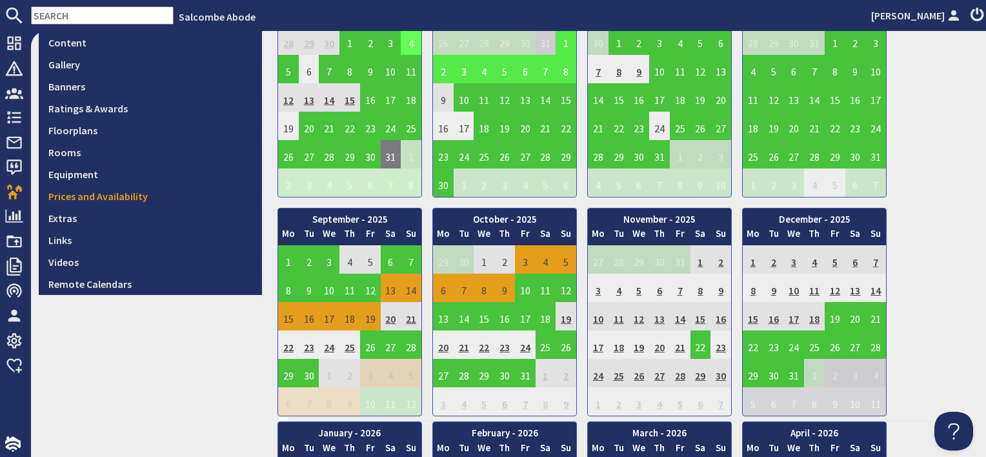
scroll to position [387, 0]
